Goal: Task Accomplishment & Management: Use online tool/utility

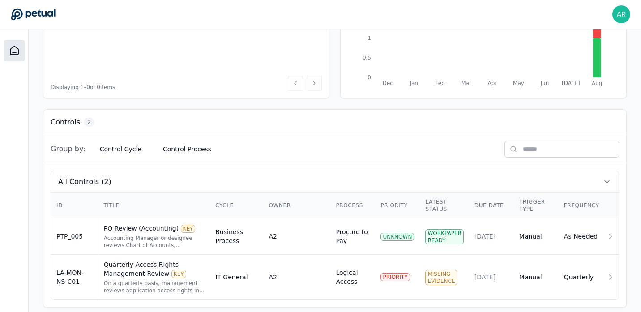
scroll to position [182, 0]
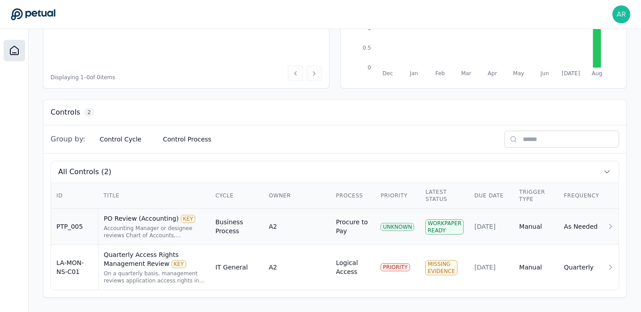
click at [176, 230] on div "Accounting Manager or designee reviews Chart of Accounts, Subsidiary, GL Accoun…" at bounding box center [154, 232] width 101 height 14
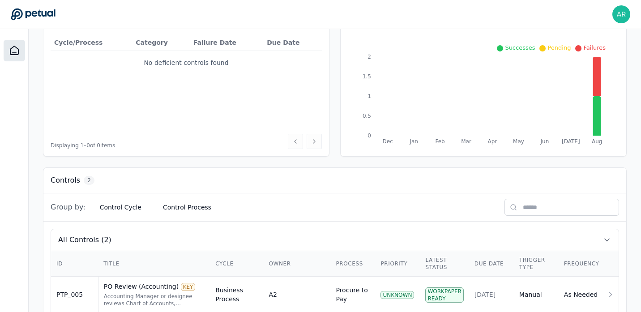
scroll to position [182, 0]
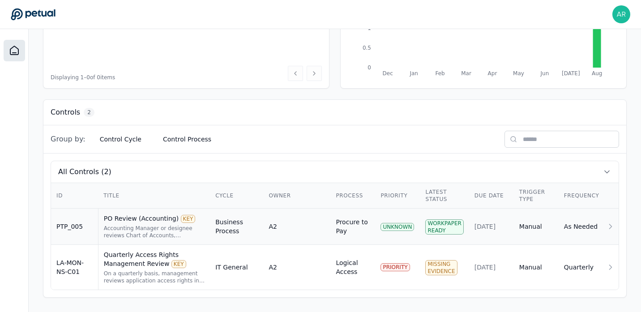
click at [408, 227] on div "UNKNOWN" at bounding box center [397, 227] width 34 height 8
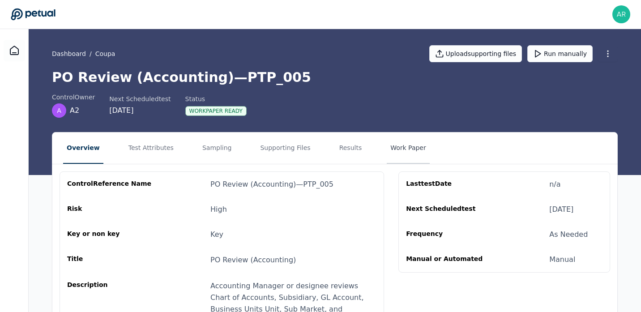
click at [393, 149] on button "Work Paper" at bounding box center [408, 147] width 43 height 31
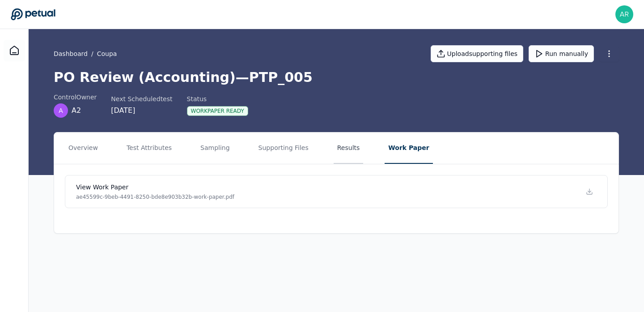
click at [337, 152] on button "Results" at bounding box center [349, 147] width 30 height 31
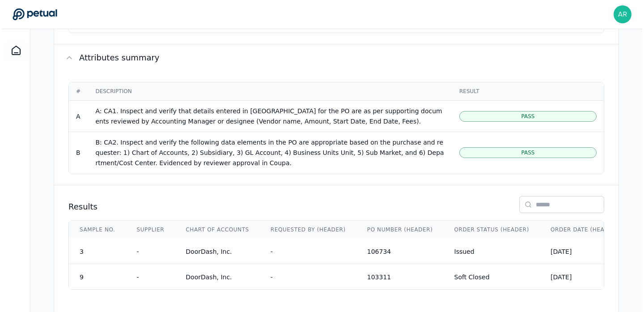
scroll to position [235, 0]
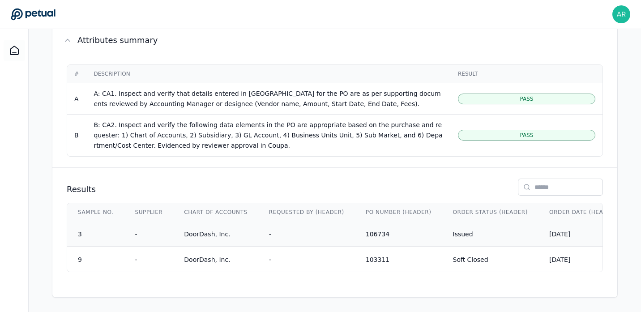
click at [205, 230] on div "DoorDash, Inc." at bounding box center [216, 233] width 64 height 7
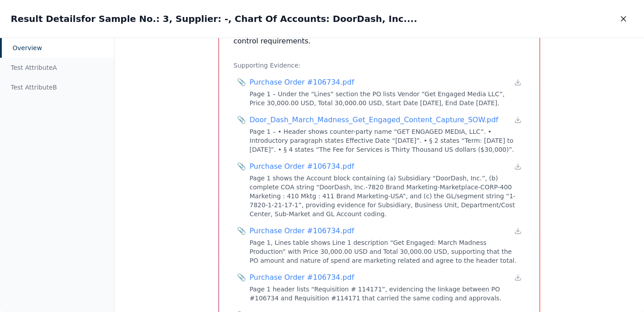
scroll to position [626, 0]
click at [320, 74] on div "📎 Purchase Order #106734.pdf Page 1 – Under the “Lines” section the PO lists Ve…" at bounding box center [379, 91] width 288 height 34
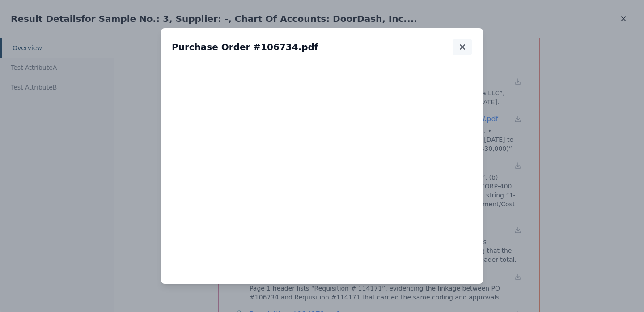
click at [465, 47] on icon "button" at bounding box center [462, 46] width 9 height 9
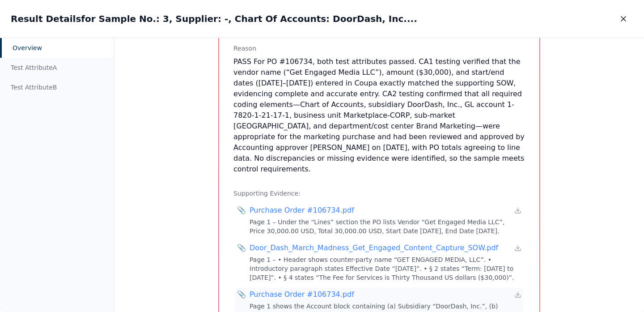
scroll to position [497, 0]
click at [48, 68] on div "Test Attribute A" at bounding box center [57, 68] width 114 height 20
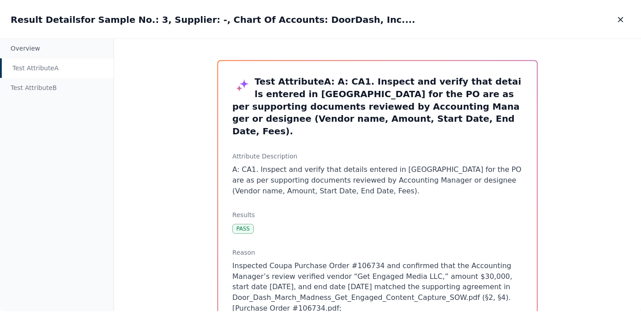
scroll to position [13, 0]
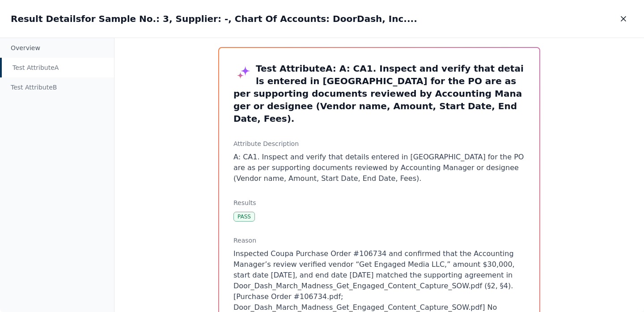
drag, startPoint x: 628, startPoint y: 19, endPoint x: 615, endPoint y: 43, distance: 27.6
click at [615, 44] on div "Result Details for Sample No.: 3, Supplier: -, Chart Of Accounts: DoorDash, Inc…" at bounding box center [322, 156] width 644 height 312
click at [624, 15] on icon "button" at bounding box center [623, 18] width 9 height 9
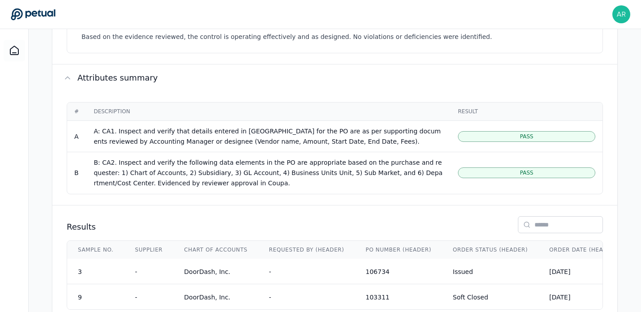
scroll to position [235, 0]
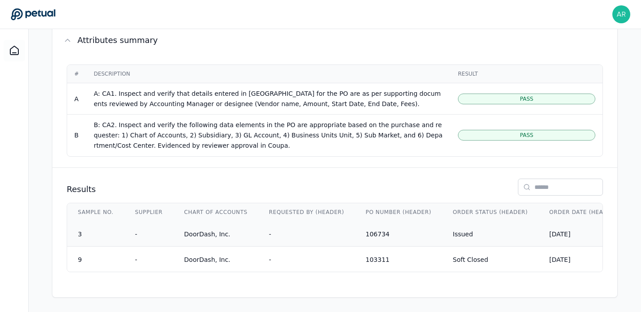
click at [207, 230] on div "DoorDash, Inc." at bounding box center [216, 233] width 64 height 7
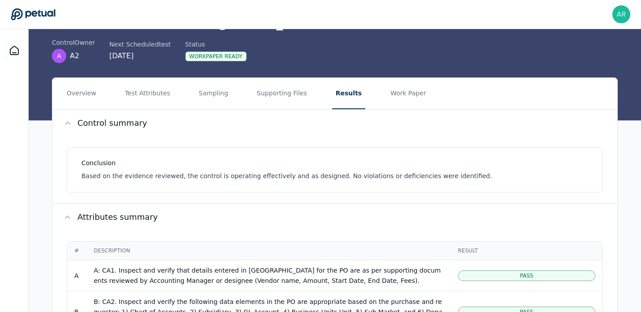
scroll to position [126, 0]
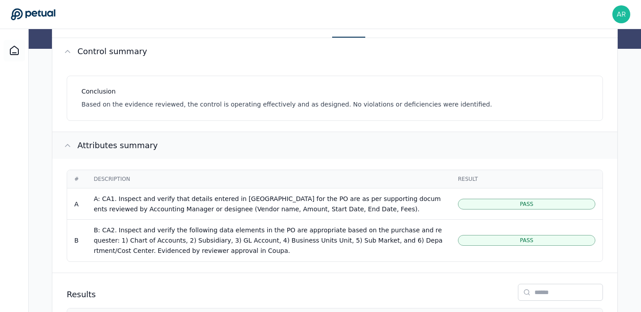
click at [123, 147] on h2 "Attributes summary" at bounding box center [117, 145] width 81 height 13
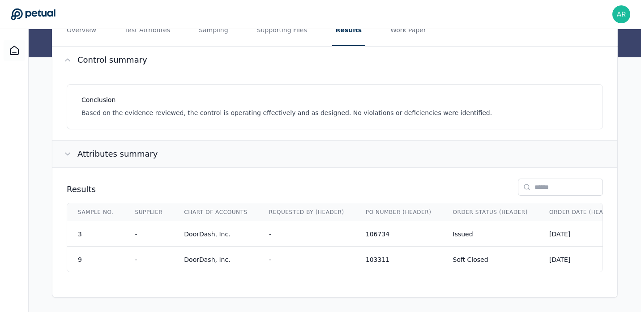
scroll to position [122, 0]
click at [123, 148] on h2 "Attributes summary" at bounding box center [117, 154] width 81 height 13
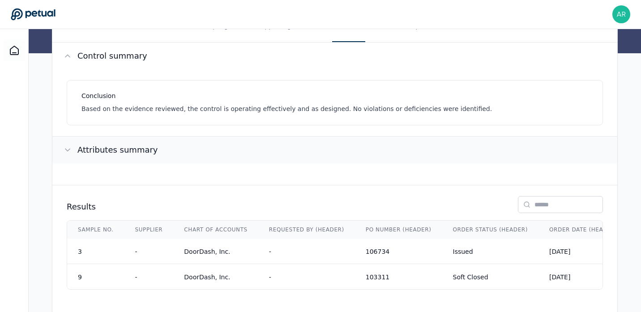
scroll to position [126, 0]
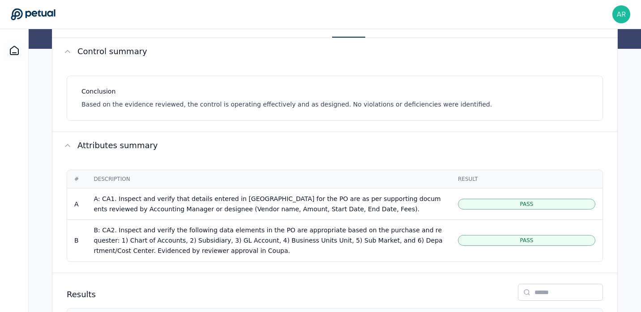
click at [75, 202] on td "A" at bounding box center [76, 204] width 19 height 32
click at [78, 205] on td "A" at bounding box center [76, 204] width 19 height 32
click at [76, 203] on td "A" at bounding box center [76, 204] width 19 height 32
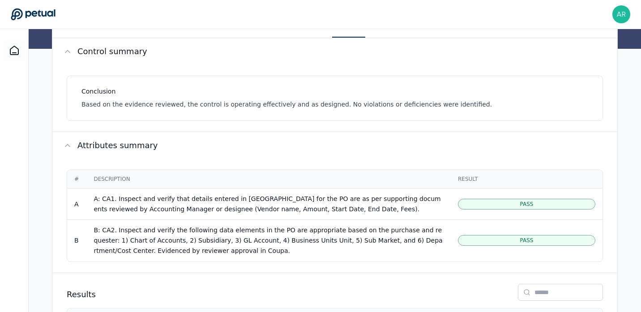
click at [74, 202] on td "A" at bounding box center [76, 204] width 19 height 32
click at [79, 207] on td "A" at bounding box center [76, 204] width 19 height 32
click at [76, 204] on td "A" at bounding box center [76, 204] width 19 height 32
click at [508, 206] on div "Pass" at bounding box center [526, 204] width 137 height 11
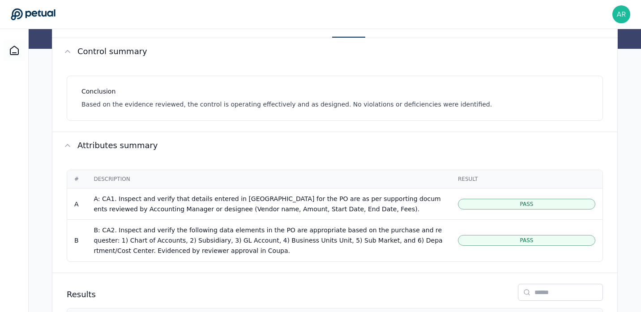
click at [503, 204] on div "Pass" at bounding box center [526, 204] width 137 height 11
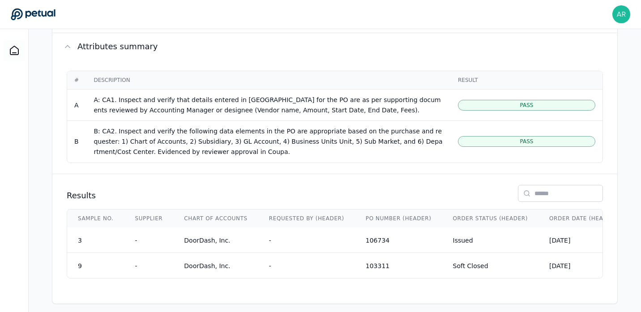
scroll to position [235, 0]
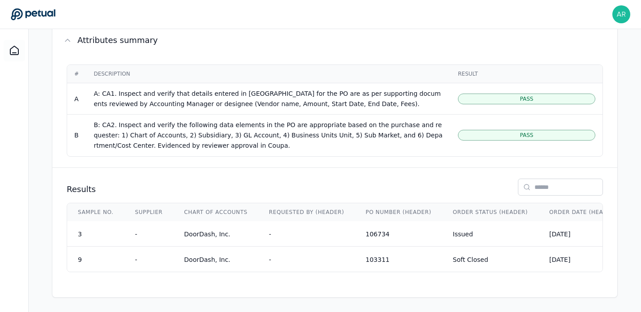
click at [531, 135] on div "Pass" at bounding box center [526, 135] width 137 height 11
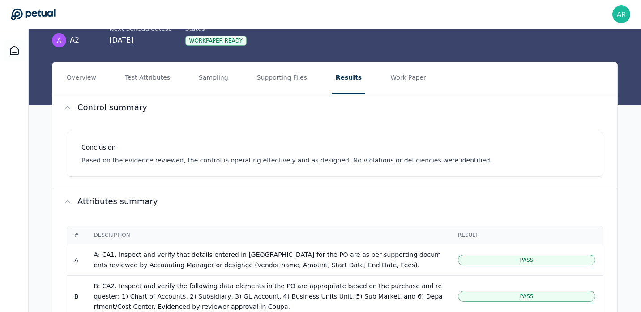
scroll to position [69, 0]
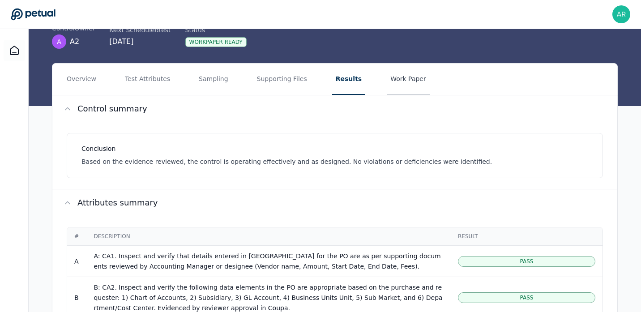
click at [402, 84] on button "Work Paper" at bounding box center [408, 79] width 43 height 31
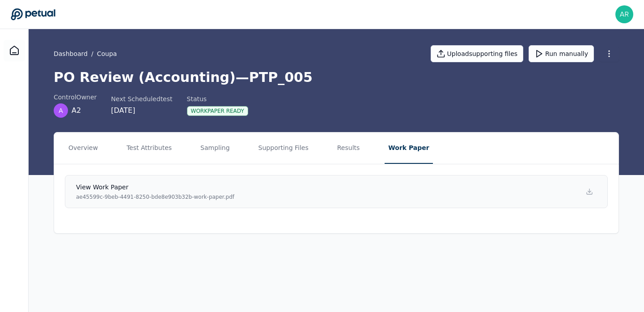
click at [149, 195] on p "ae45599c-9beb-4491-8250-bde8e903b32b-work-paper.pdf" at bounding box center [155, 196] width 158 height 7
click at [338, 150] on button "Results" at bounding box center [349, 147] width 30 height 31
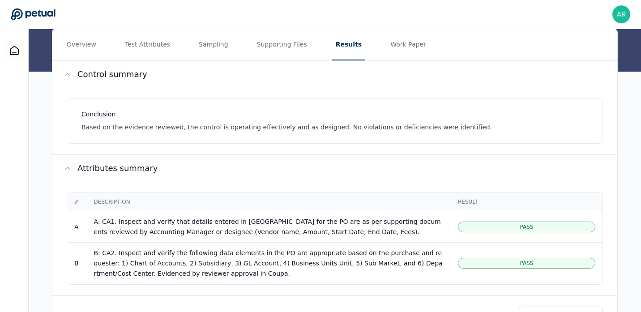
scroll to position [112, 0]
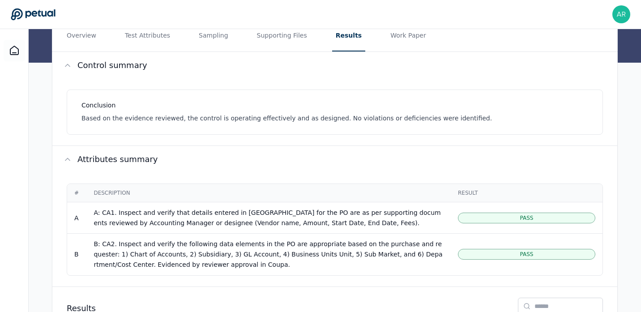
click at [213, 221] on div "A: CA1. Inspect and verify that details entered in [GEOGRAPHIC_DATA] for the PO…" at bounding box center [268, 218] width 350 height 21
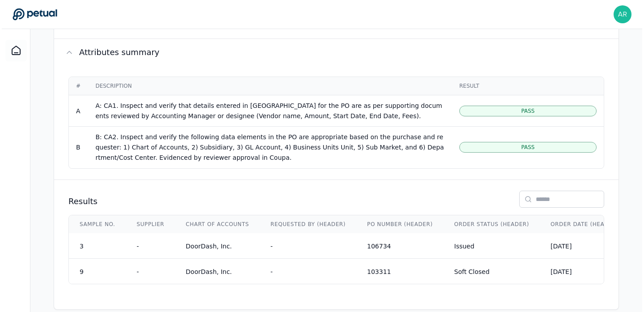
scroll to position [228, 0]
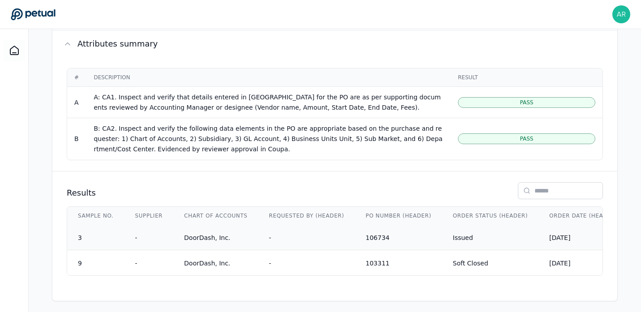
click at [188, 241] on td "DoorDash, Inc." at bounding box center [215, 237] width 85 height 25
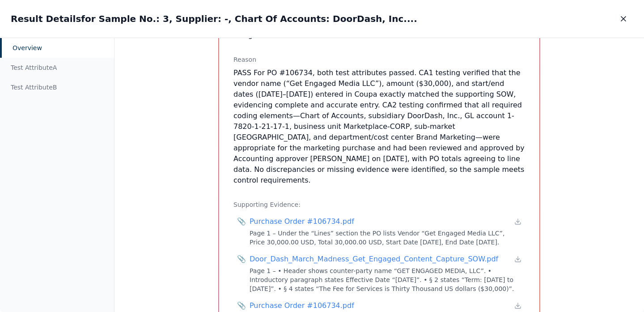
scroll to position [485, 0]
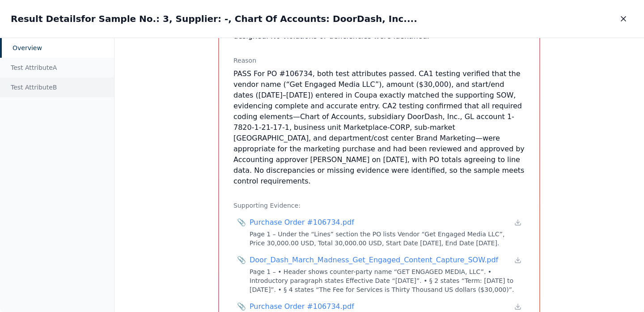
click at [51, 89] on div "Test Attribute B" at bounding box center [57, 87] width 114 height 20
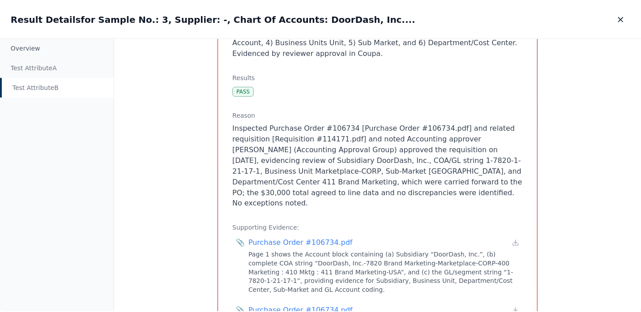
scroll to position [158, 0]
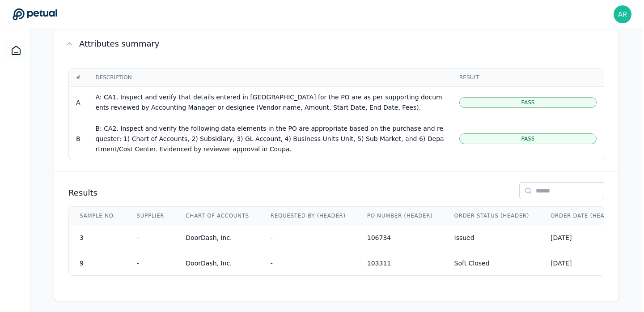
scroll to position [235, 0]
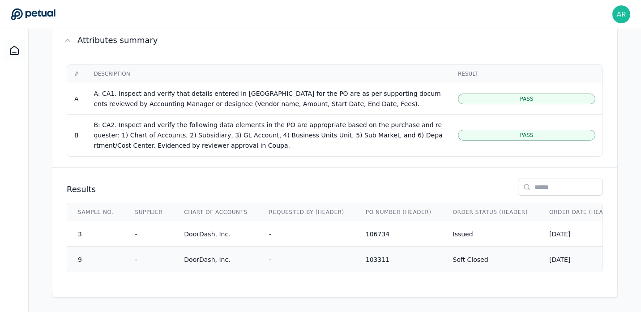
click at [96, 261] on td "9" at bounding box center [95, 258] width 57 height 25
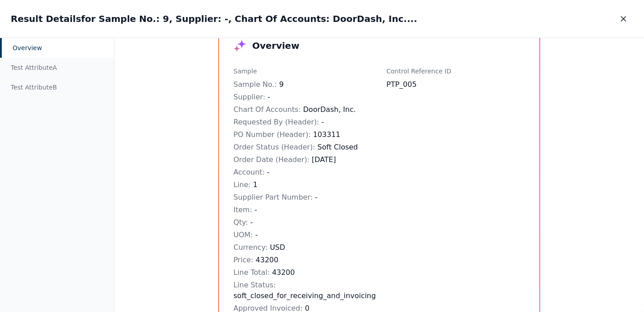
scroll to position [82, 0]
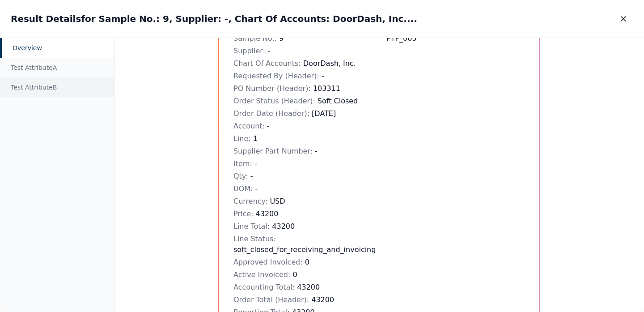
click at [41, 82] on div "Test Attribute B" at bounding box center [57, 87] width 114 height 20
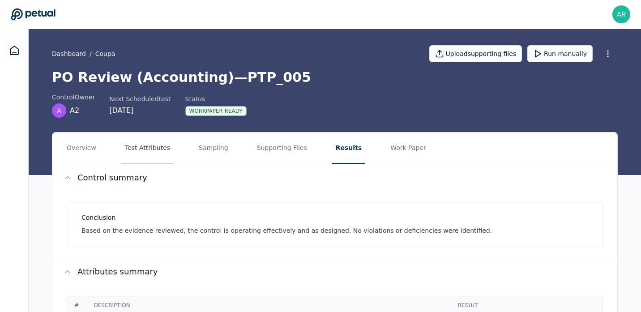
click at [153, 151] on button "Test Attributes" at bounding box center [147, 147] width 52 height 31
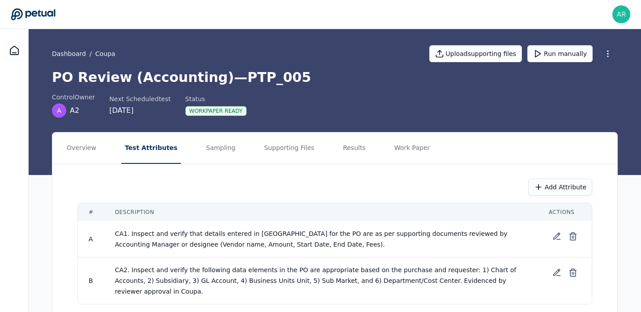
scroll to position [25, 0]
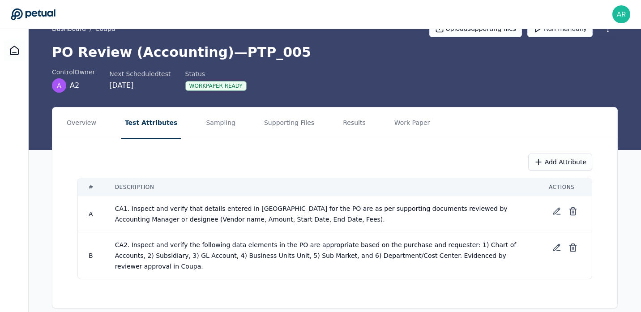
click at [291, 213] on td "CA1. Inspect and verify that details entered in [GEOGRAPHIC_DATA] for the PO ar…" at bounding box center [320, 214] width 433 height 36
click at [558, 249] on icon at bounding box center [556, 247] width 9 height 9
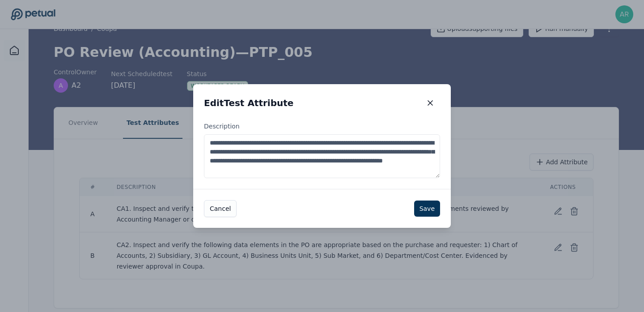
click at [312, 152] on textarea "**********" at bounding box center [322, 156] width 236 height 44
click at [337, 157] on textarea "**********" at bounding box center [322, 156] width 236 height 44
click at [221, 206] on button "Cancel" at bounding box center [220, 208] width 33 height 17
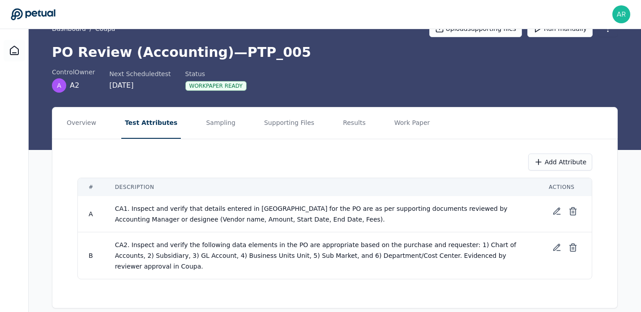
scroll to position [0, 0]
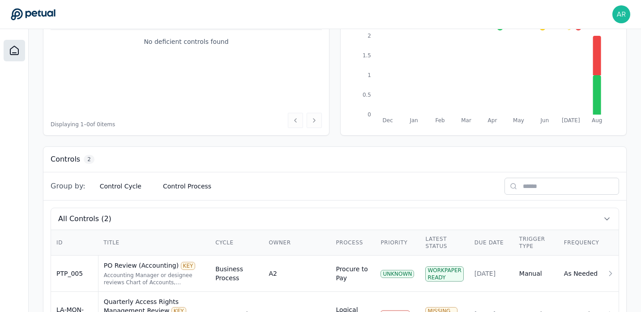
scroll to position [182, 0]
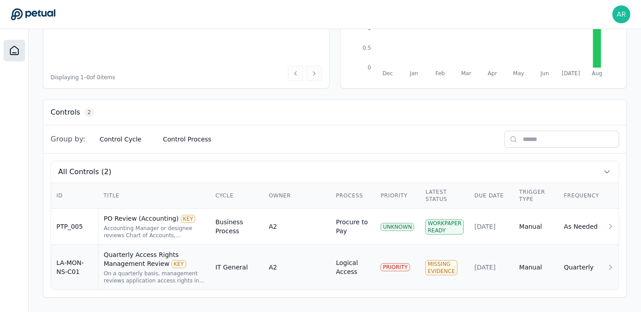
click at [291, 262] on td "A2" at bounding box center [296, 267] width 67 height 45
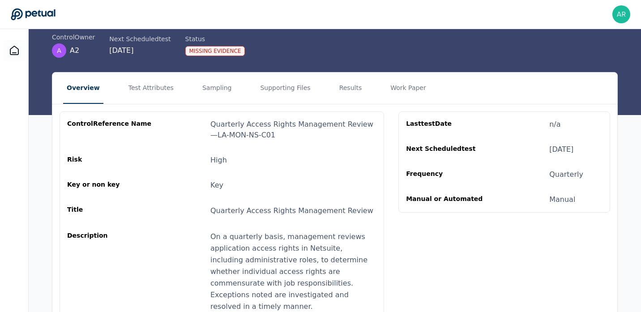
scroll to position [48, 0]
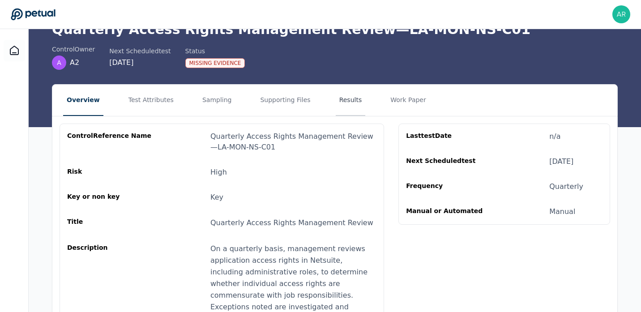
click at [344, 104] on button "Results" at bounding box center [351, 100] width 30 height 31
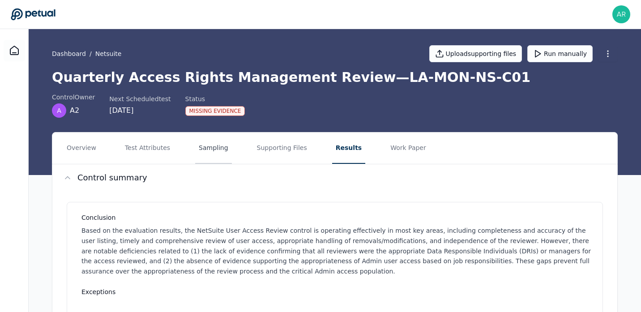
click at [214, 160] on button "Sampling" at bounding box center [213, 147] width 37 height 31
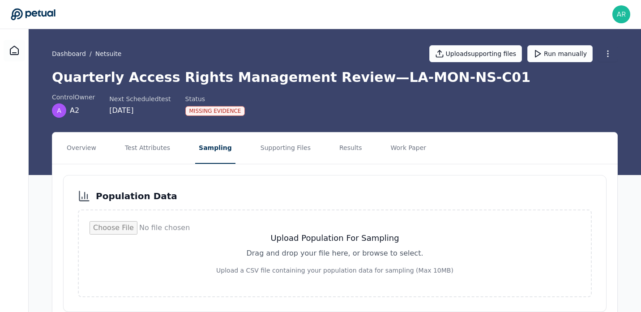
scroll to position [62, 0]
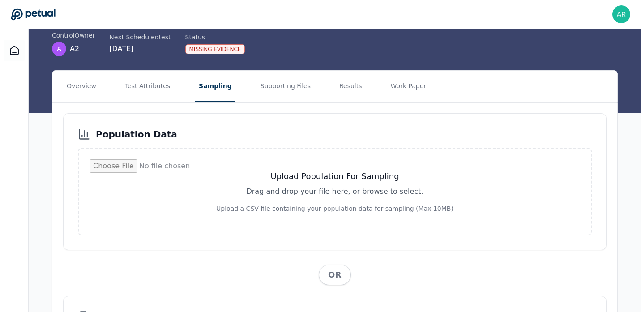
click at [360, 103] on div "Population Data Upload Population For Sampling Drag and drop your file here, or…" at bounding box center [334, 272] width 565 height 341
click at [343, 94] on button "Results" at bounding box center [351, 86] width 30 height 31
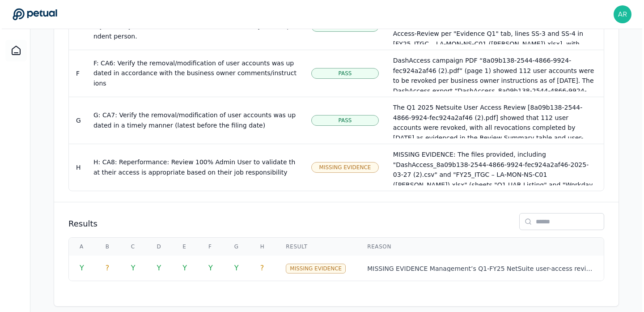
scroll to position [787, 0]
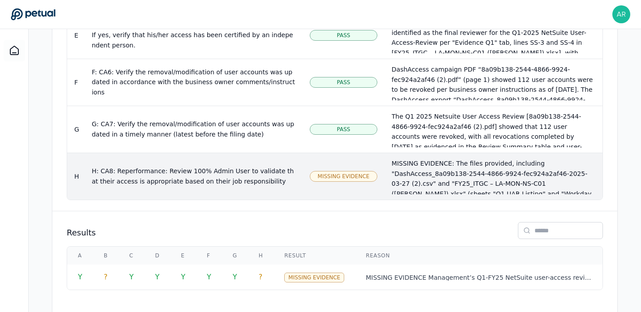
click at [338, 172] on div "Missing Evidence" at bounding box center [344, 176] width 68 height 11
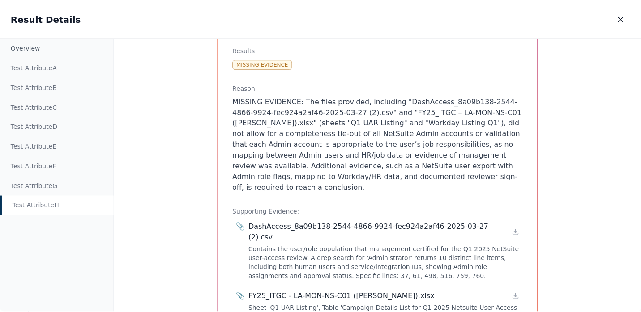
scroll to position [33, 0]
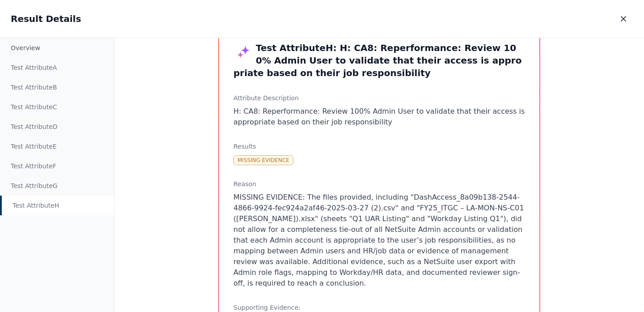
click at [634, 21] on div "Result Details Result Details" at bounding box center [322, 19] width 644 height 38
click at [629, 21] on button "button" at bounding box center [624, 19] width 20 height 16
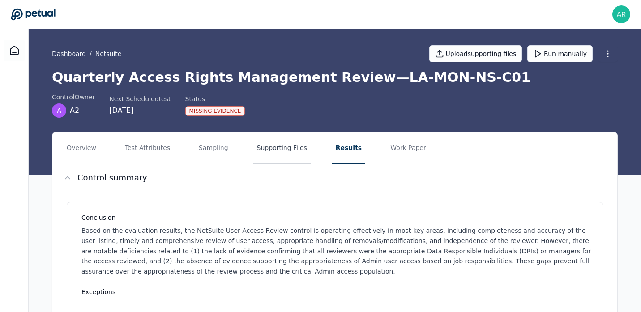
click at [273, 152] on button "Supporting Files" at bounding box center [281, 147] width 57 height 31
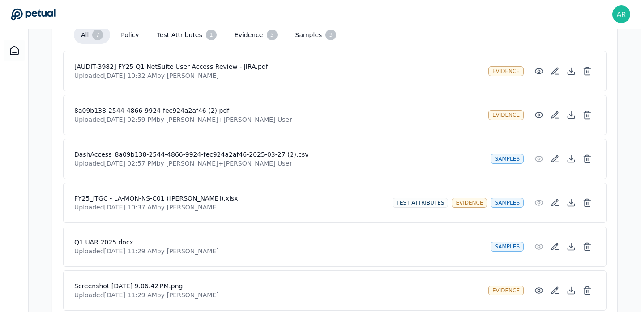
scroll to position [234, 0]
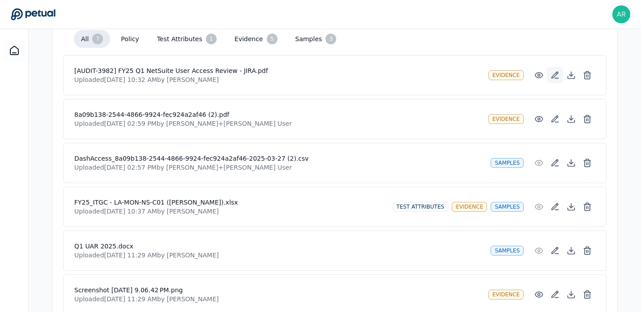
click at [554, 76] on icon at bounding box center [555, 75] width 6 height 6
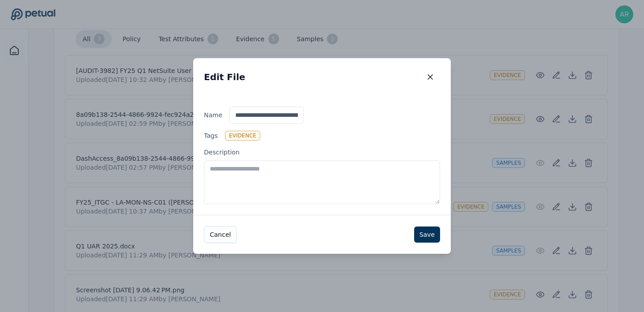
click at [354, 191] on textarea "Description" at bounding box center [322, 182] width 236 height 44
click at [364, 151] on label "Description" at bounding box center [322, 176] width 236 height 56
click at [364, 160] on textarea "Description" at bounding box center [322, 182] width 236 height 44
click at [377, 137] on label "Tags evidence" at bounding box center [322, 136] width 236 height 10
click at [377, 160] on textarea "Description" at bounding box center [322, 182] width 236 height 44
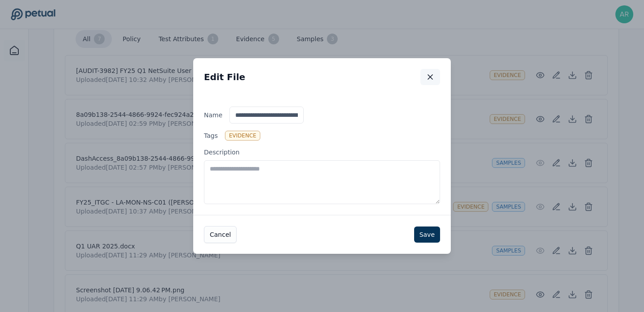
click at [425, 76] on button "button" at bounding box center [431, 77] width 20 height 16
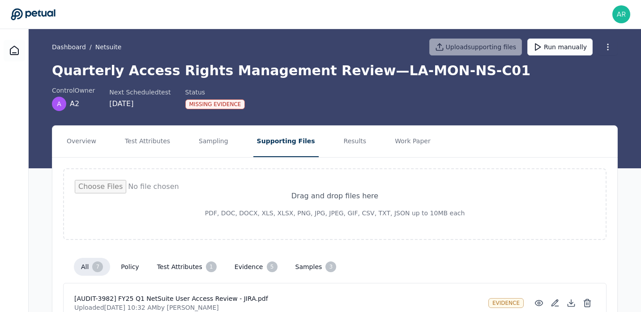
scroll to position [0, 0]
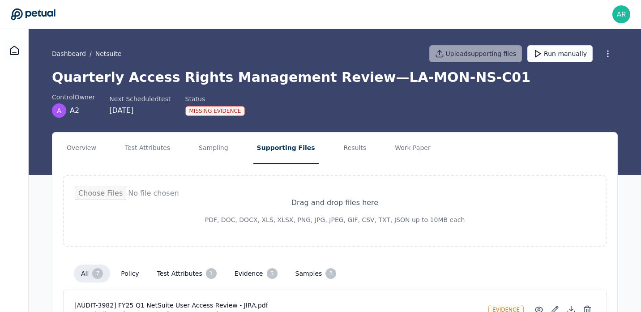
click at [271, 150] on button "Supporting Files" at bounding box center [285, 147] width 65 height 31
click at [358, 217] on input "file" at bounding box center [335, 211] width 520 height 48
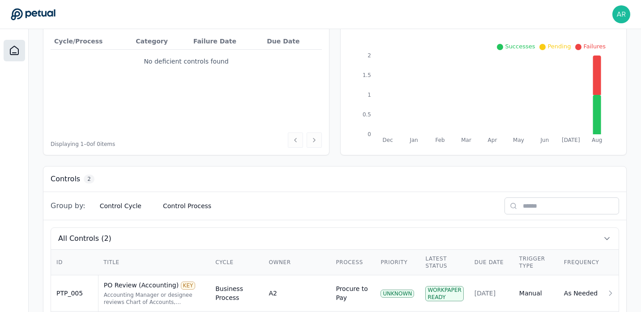
scroll to position [182, 0]
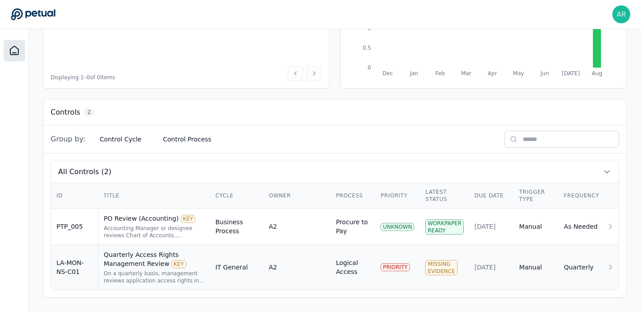
click at [297, 275] on td "A2" at bounding box center [296, 267] width 67 height 45
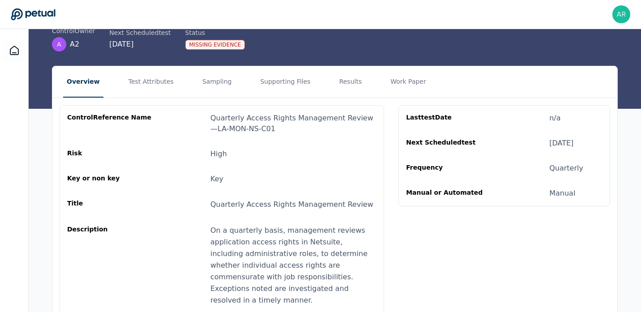
scroll to position [9, 0]
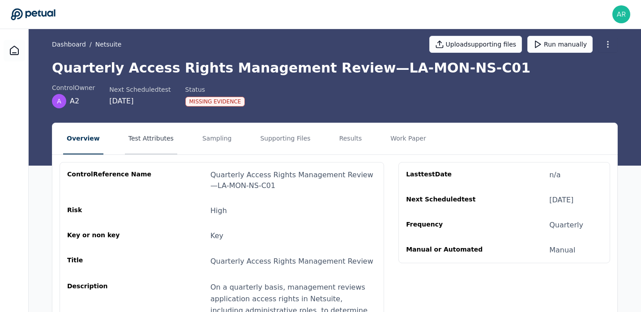
click at [158, 142] on button "Test Attributes" at bounding box center [151, 138] width 52 height 31
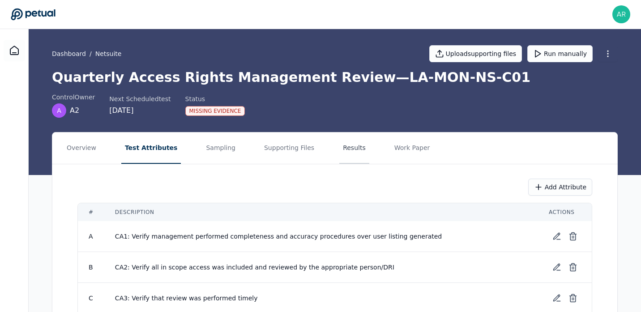
click at [348, 155] on button "Results" at bounding box center [354, 147] width 30 height 31
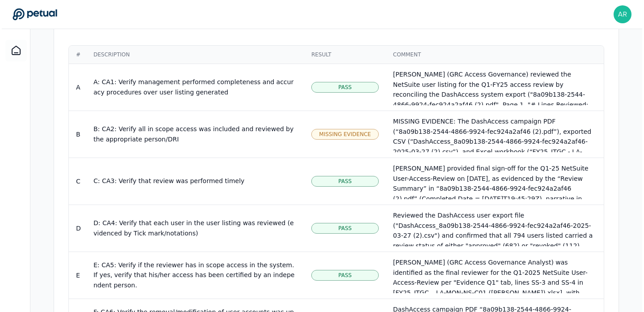
scroll to position [493, 0]
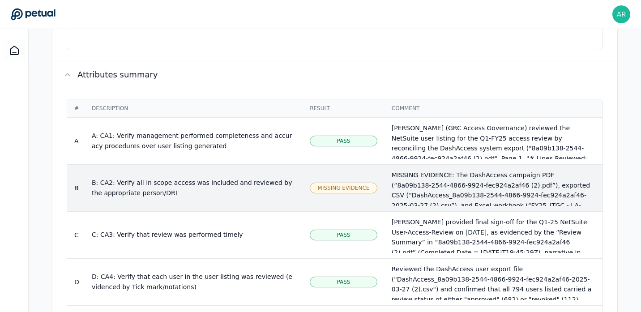
click at [302, 184] on td "Missing Evidence" at bounding box center [343, 187] width 82 height 47
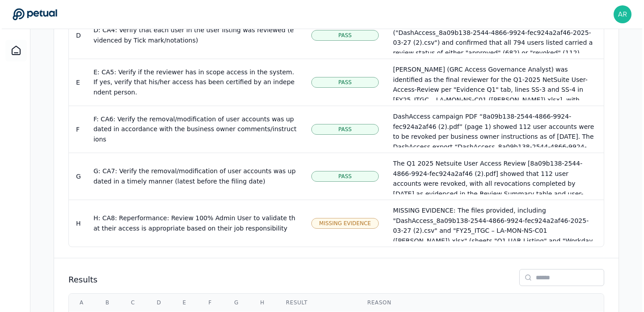
scroll to position [741, 0]
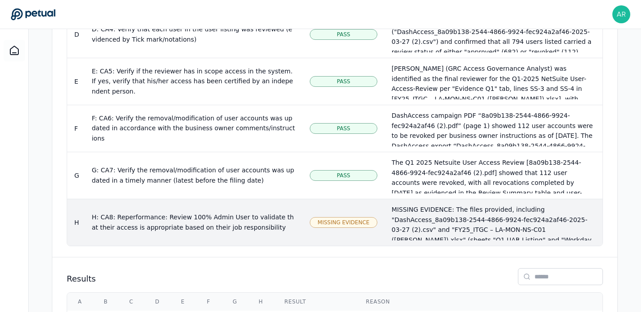
click at [339, 219] on span "Missing Evidence" at bounding box center [344, 222] width 52 height 7
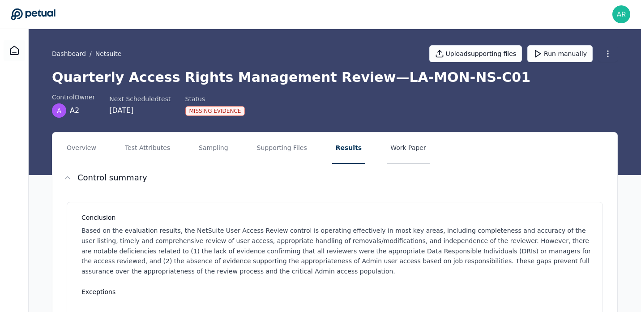
click at [395, 157] on button "Work Paper" at bounding box center [408, 147] width 43 height 31
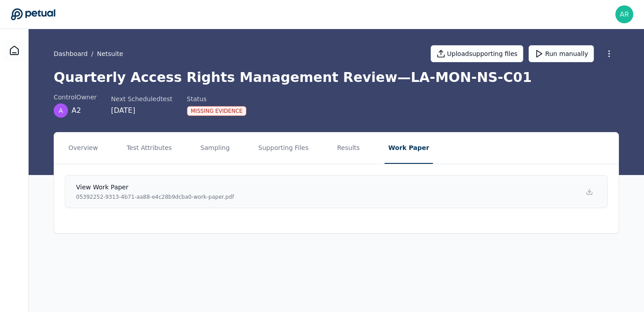
click at [253, 194] on link "View work paper 05392252-9313-4b71-aa88-e4c28b9dcba0-work-paper.pdf" at bounding box center [336, 191] width 543 height 33
